Goal: Information Seeking & Learning: Learn about a topic

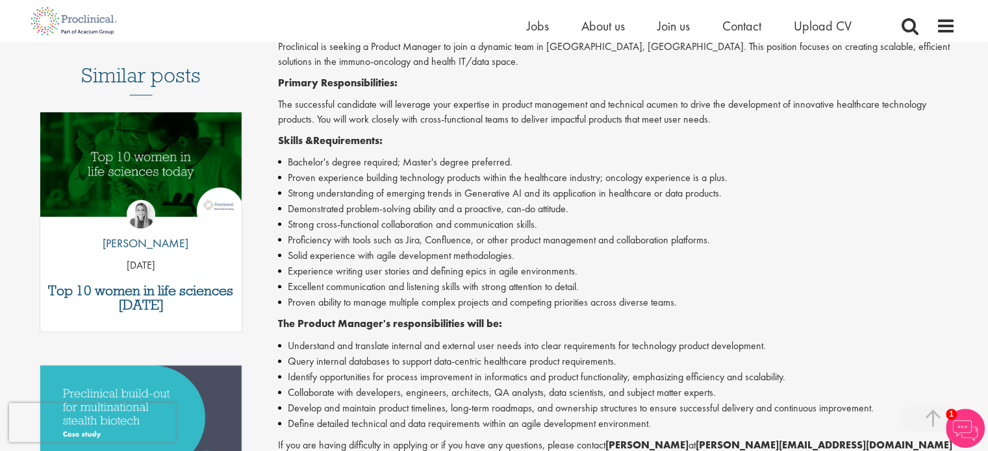
scroll to position [390, 0]
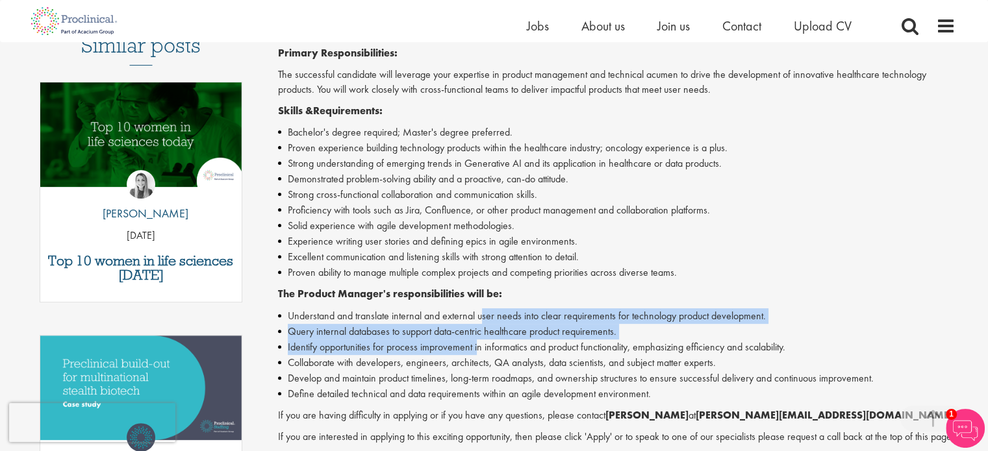
drag, startPoint x: 479, startPoint y: 320, endPoint x: 479, endPoint y: 353, distance: 32.5
click at [479, 353] on ul "Understand and translate internal and external user needs into clear requiremen…" at bounding box center [616, 354] width 677 height 93
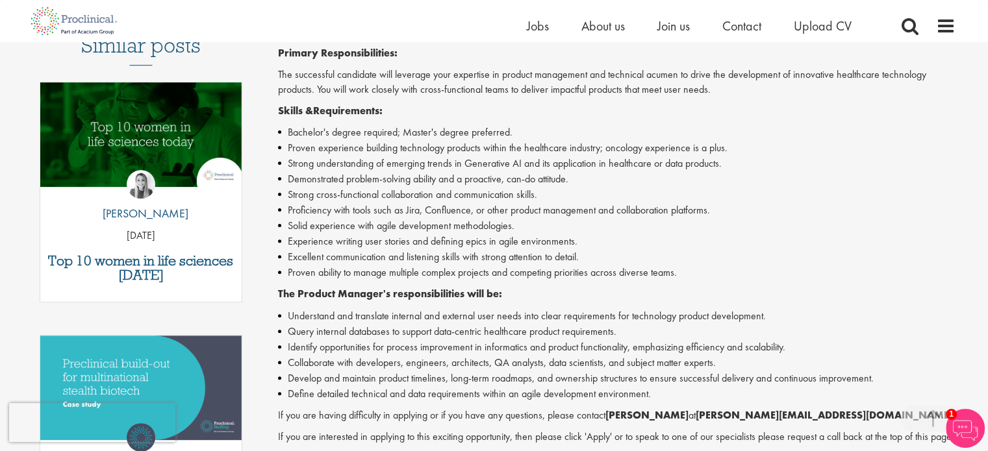
click at [530, 381] on li "Develop and maintain product timelines, long-term roadmaps, and ownership struc…" at bounding box center [616, 379] width 677 height 16
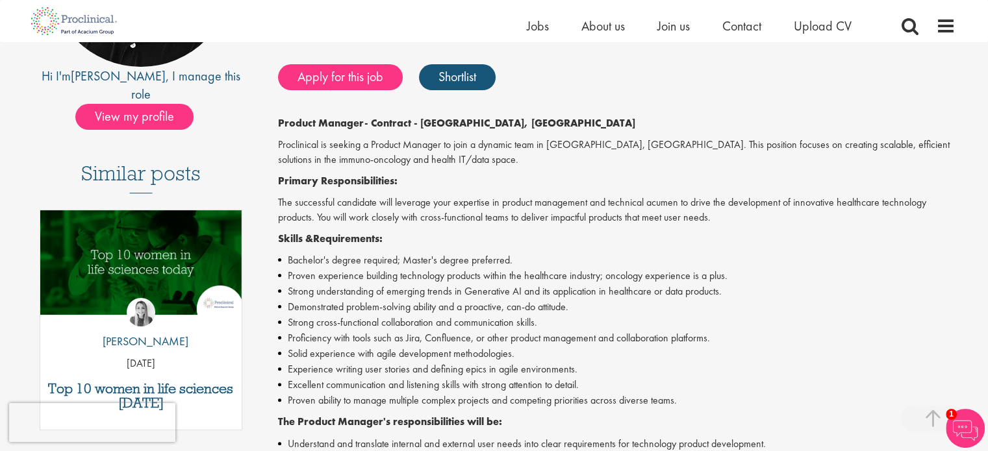
scroll to position [260, 0]
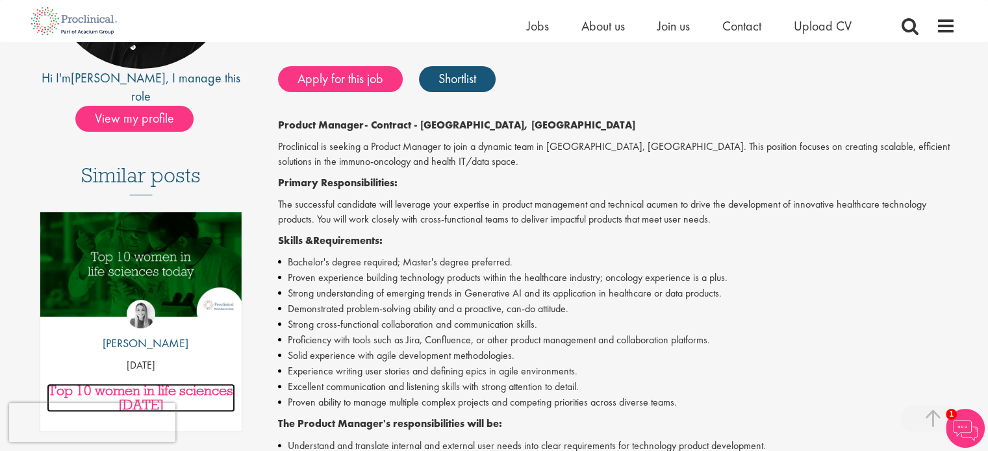
click at [164, 384] on h3 "Top 10 women in life sciences [DATE]" at bounding box center [141, 398] width 189 height 29
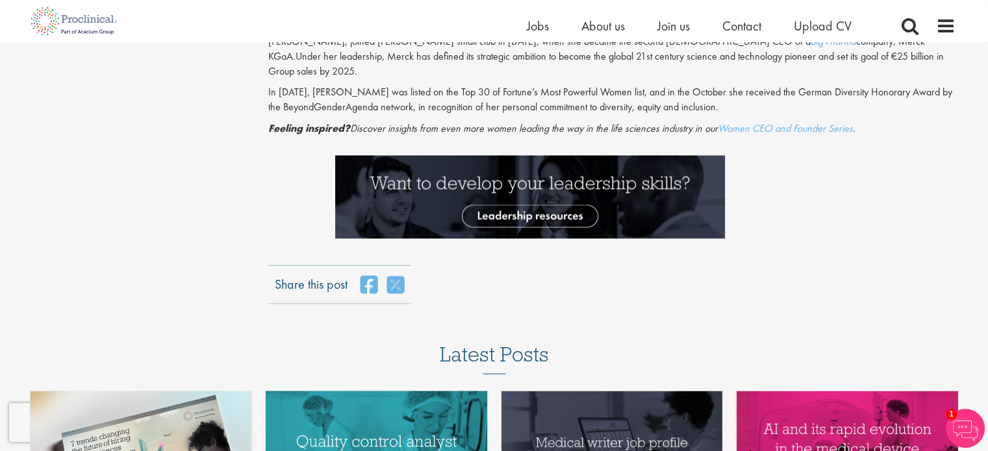
scroll to position [2662, 0]
